Goal: Transaction & Acquisition: Purchase product/service

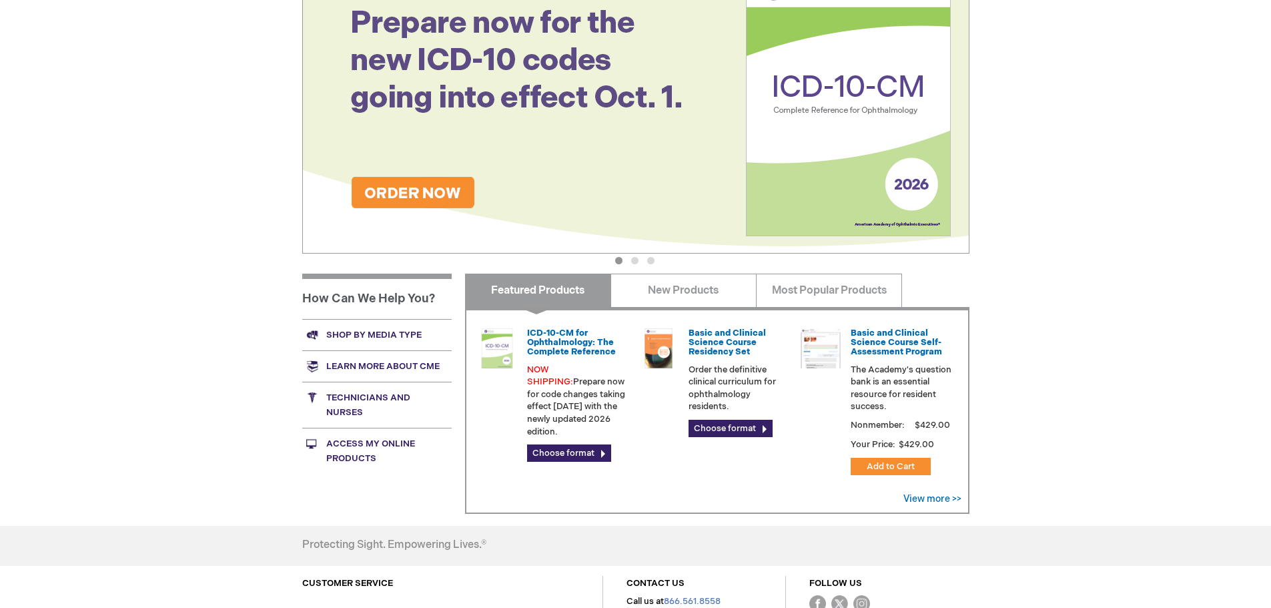
scroll to position [198, 0]
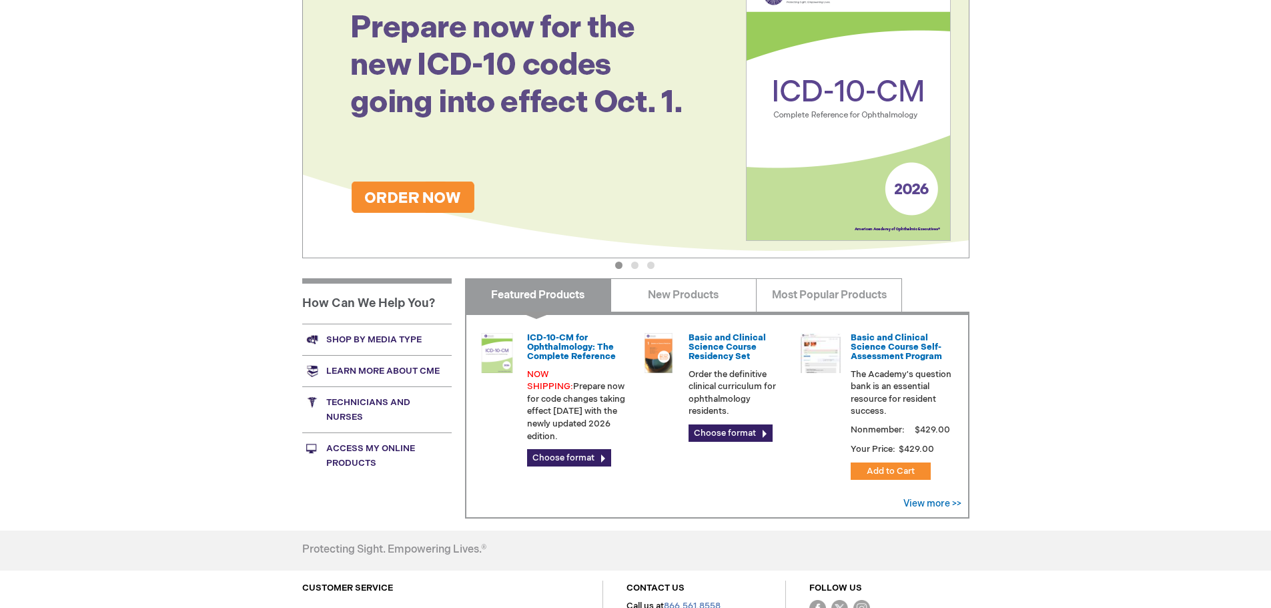
click at [943, 497] on div "View more >>" at bounding box center [933, 503] width 58 height 13
click at [940, 505] on link "View more >>" at bounding box center [933, 503] width 58 height 11
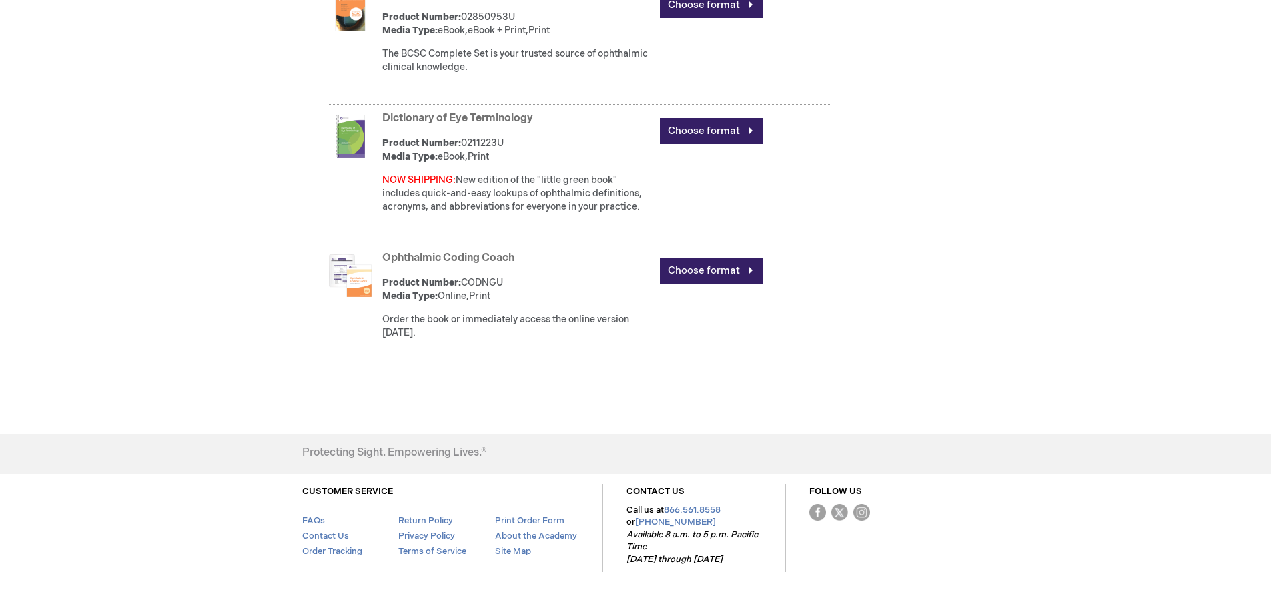
scroll to position [934, 0]
click at [686, 271] on link "Choose format" at bounding box center [711, 270] width 103 height 26
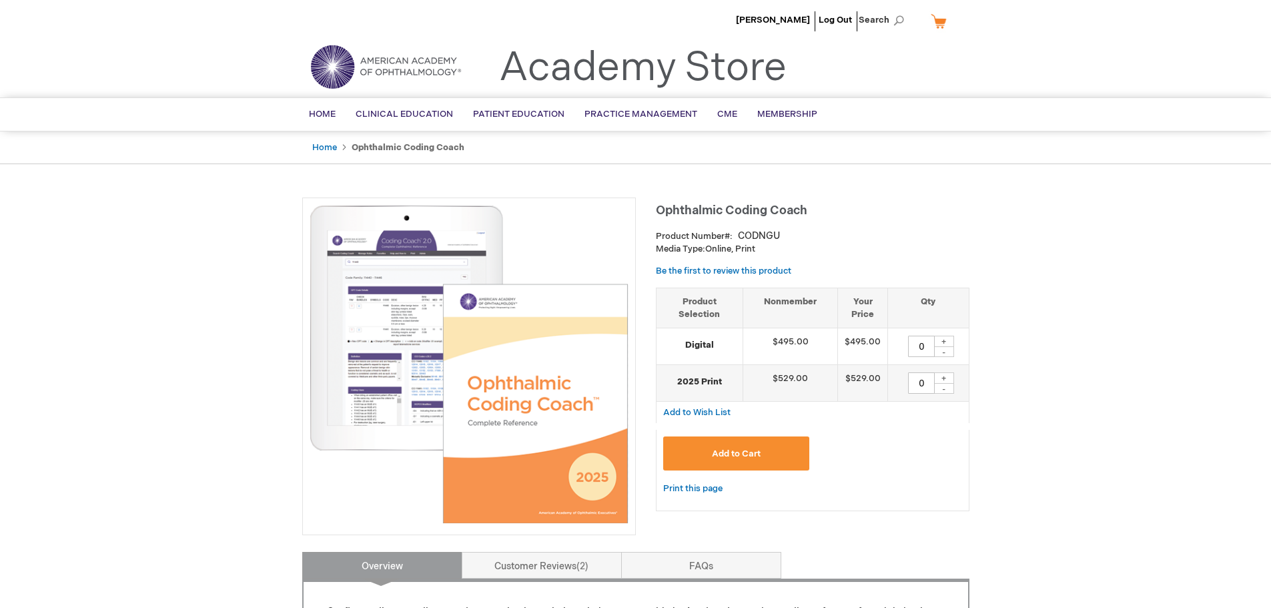
click at [714, 381] on strong "2025 Print" at bounding box center [699, 382] width 73 height 13
click at [952, 377] on div "+" at bounding box center [944, 377] width 20 height 11
click at [946, 392] on div "-" at bounding box center [944, 388] width 20 height 11
type input "0"
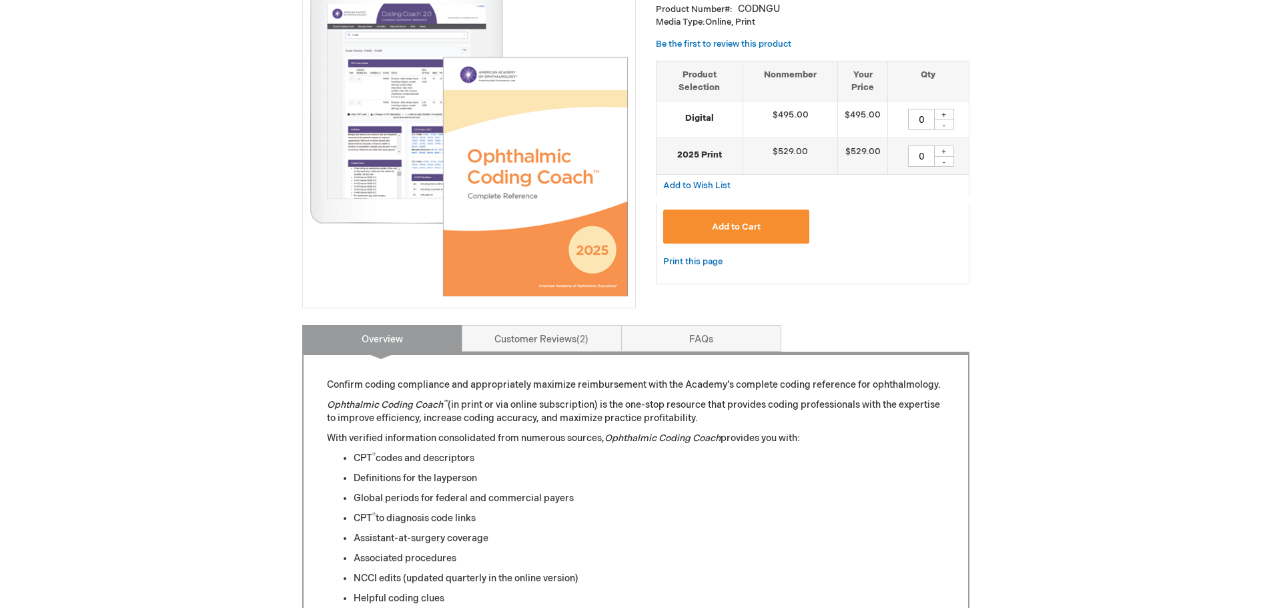
scroll to position [334, 0]
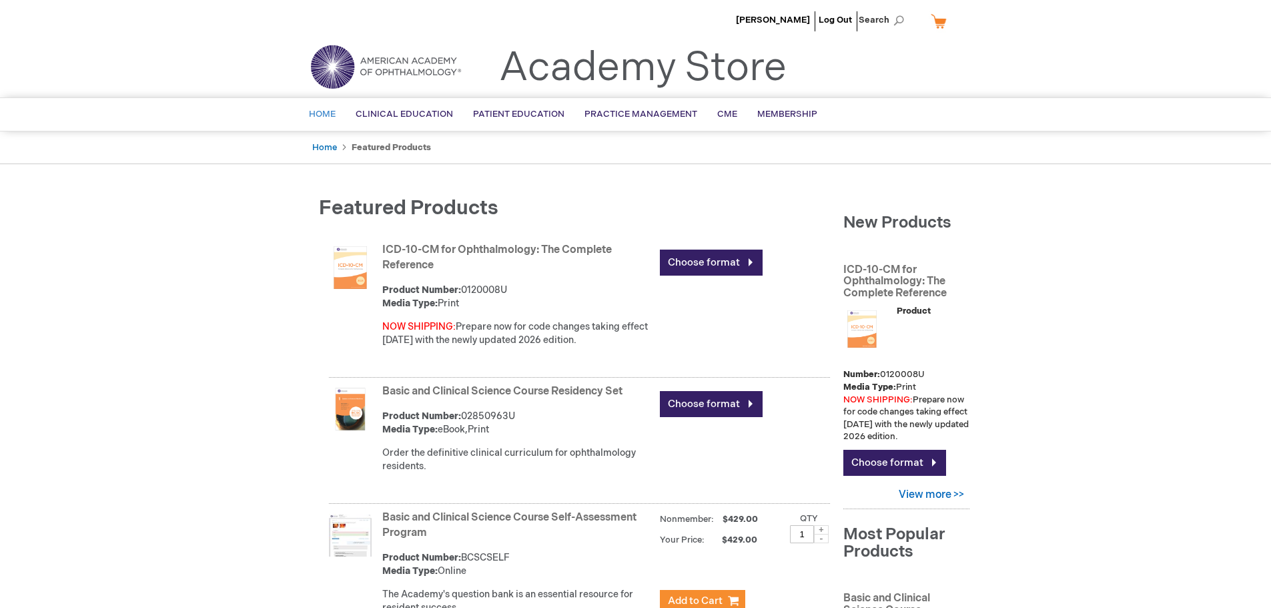
click at [321, 117] on span "Home" at bounding box center [322, 114] width 27 height 11
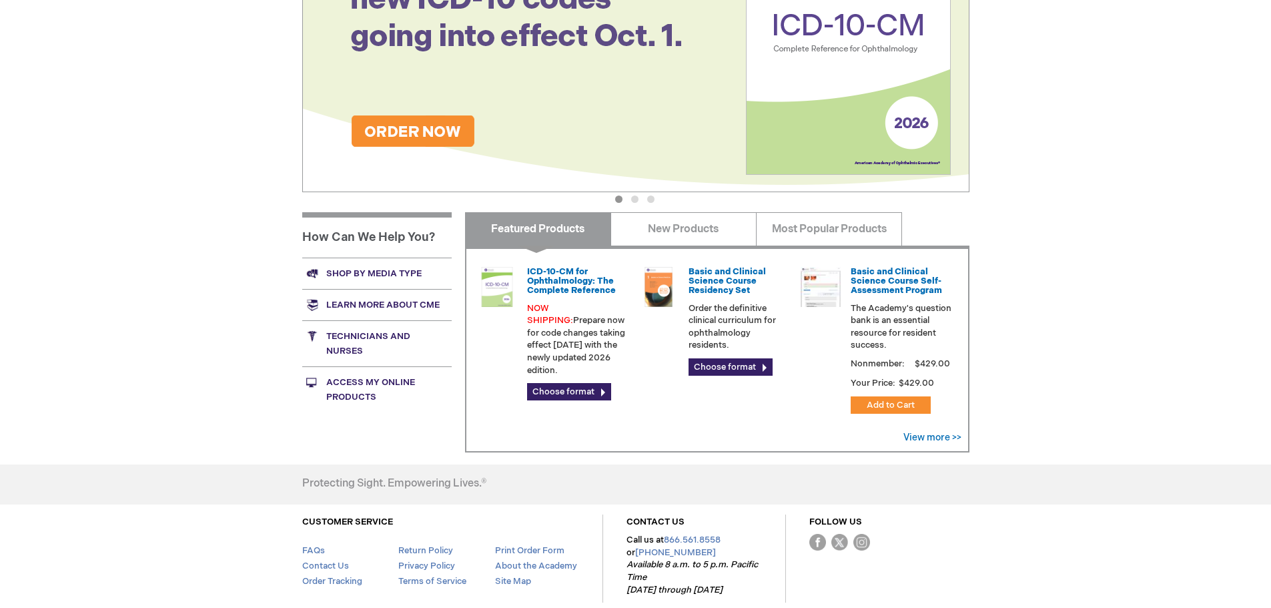
scroll to position [267, 0]
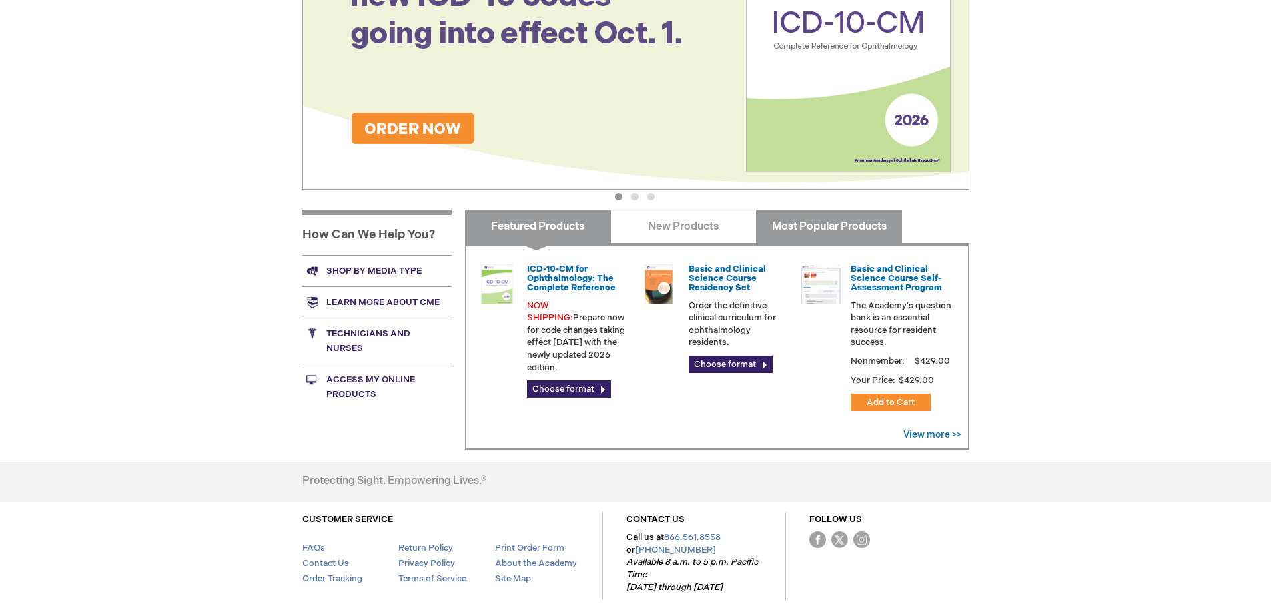
click at [764, 223] on link "Most Popular Products" at bounding box center [829, 226] width 146 height 33
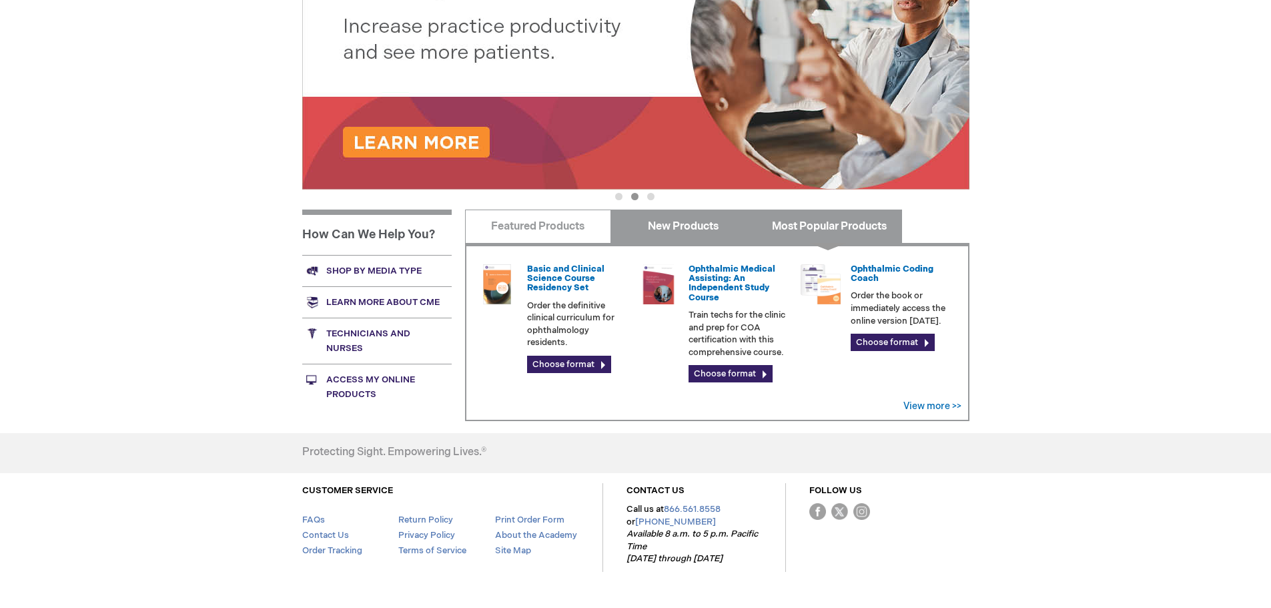
click at [661, 226] on link "New Products" at bounding box center [684, 226] width 146 height 33
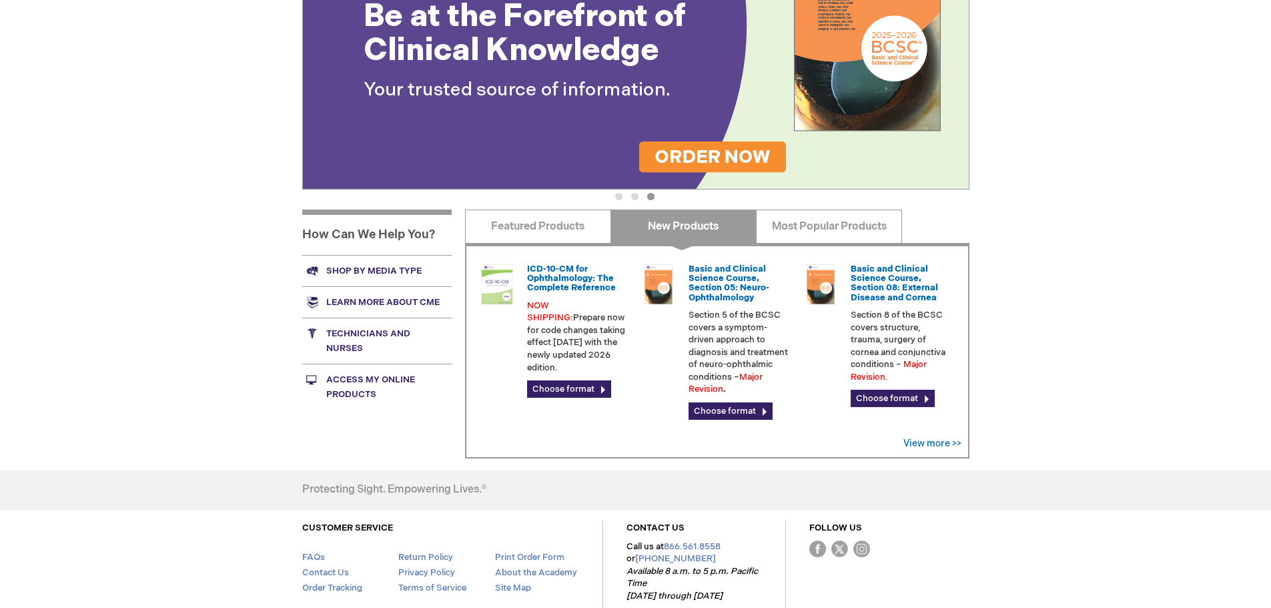
click at [385, 269] on link "Shop by media type" at bounding box center [377, 270] width 150 height 31
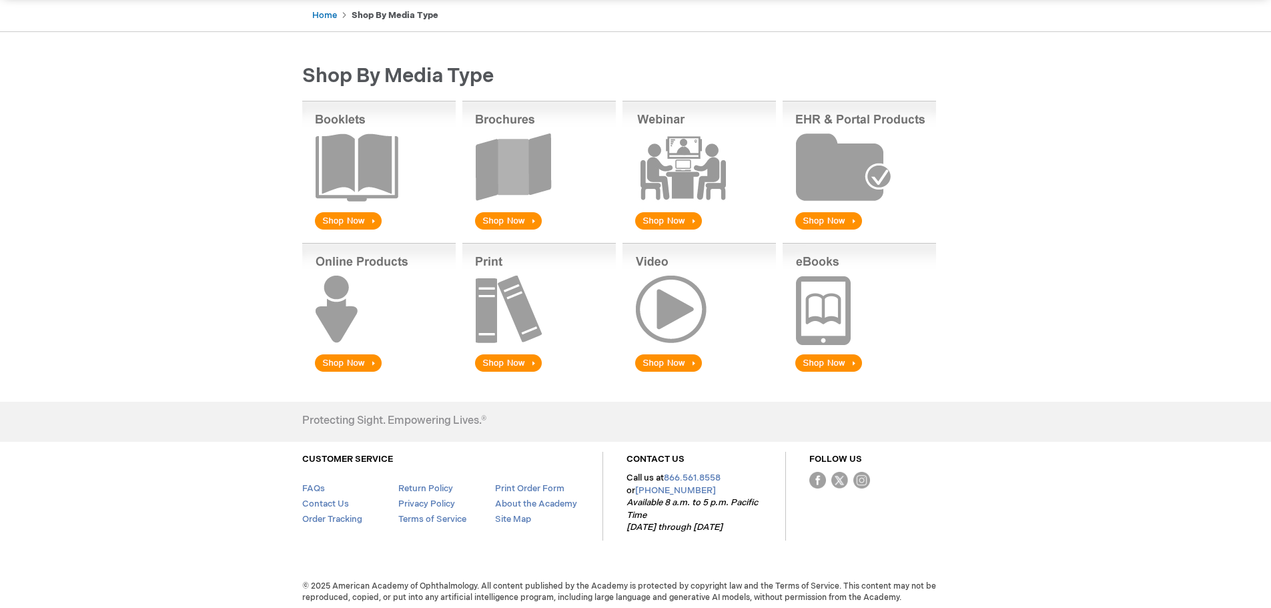
scroll to position [133, 0]
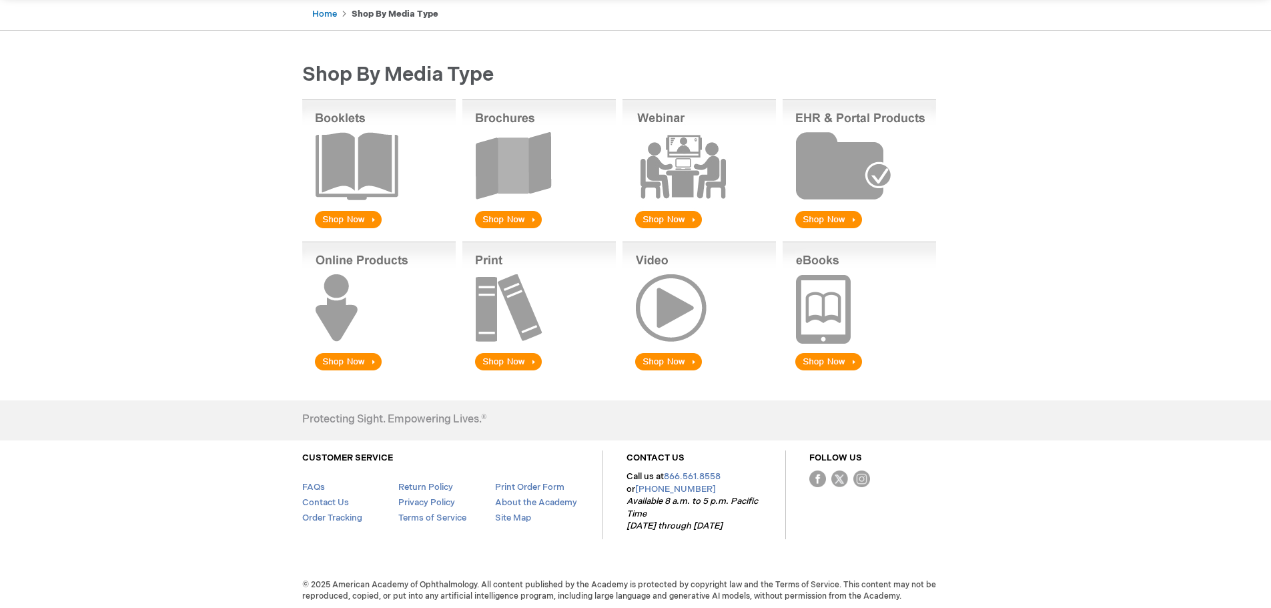
click at [501, 362] on img at bounding box center [540, 307] width 154 height 131
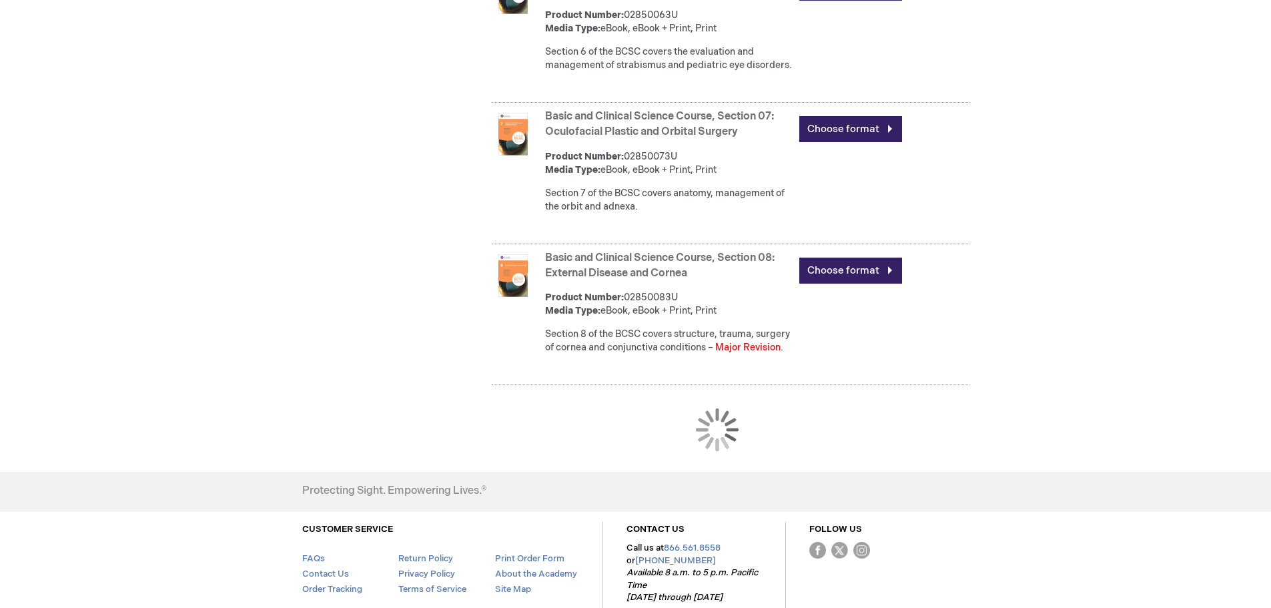
scroll to position [1324, 0]
